Goal: Transaction & Acquisition: Purchase product/service

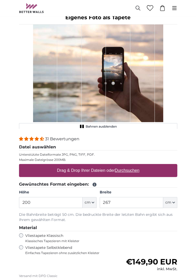
scroll to position [14, 0]
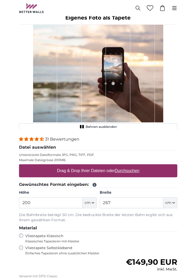
click at [79, 158] on p "Maximale Dateigrösse 200MB." at bounding box center [98, 160] width 158 height 4
click at [130, 169] on u "Durchsuchen" at bounding box center [127, 171] width 24 height 4
click at [130, 166] on input "Drag & Drop Ihrer Dateien oder Durchsuchen" at bounding box center [98, 165] width 158 height 2
type input "**********"
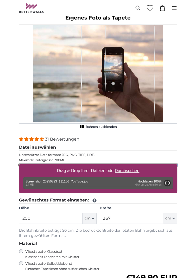
type input "118"
type input "188.8"
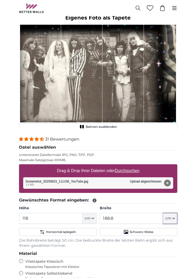
click at [172, 217] on button "cm" at bounding box center [170, 218] width 14 height 11
click at [167, 184] on button "Entfernen" at bounding box center [167, 183] width 7 height 7
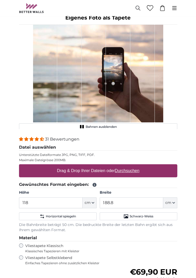
click at [132, 171] on u "Durchsuchen" at bounding box center [127, 171] width 24 height 4
click at [132, 166] on input "Drag & Drop Ihrer Dateien oder Durchsuchen" at bounding box center [98, 165] width 158 height 2
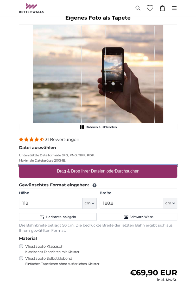
type input "**********"
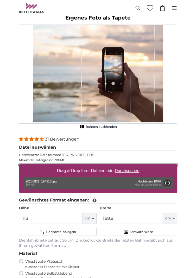
type input "111"
type input "147.6"
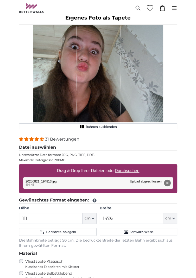
click at [168, 181] on button "Entfernen" at bounding box center [167, 183] width 7 height 7
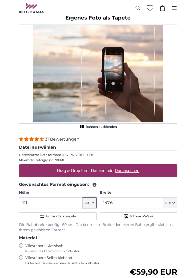
click at [90, 198] on button "cm" at bounding box center [90, 203] width 14 height 11
click at [92, 203] on icon "button" at bounding box center [93, 203] width 3 height 3
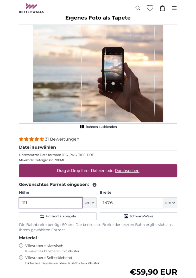
click at [48, 201] on input "111" at bounding box center [51, 203] width 64 height 11
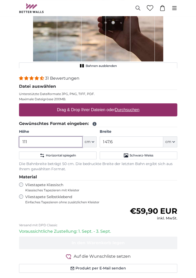
scroll to position [76, 0]
